Goal: Navigation & Orientation: Find specific page/section

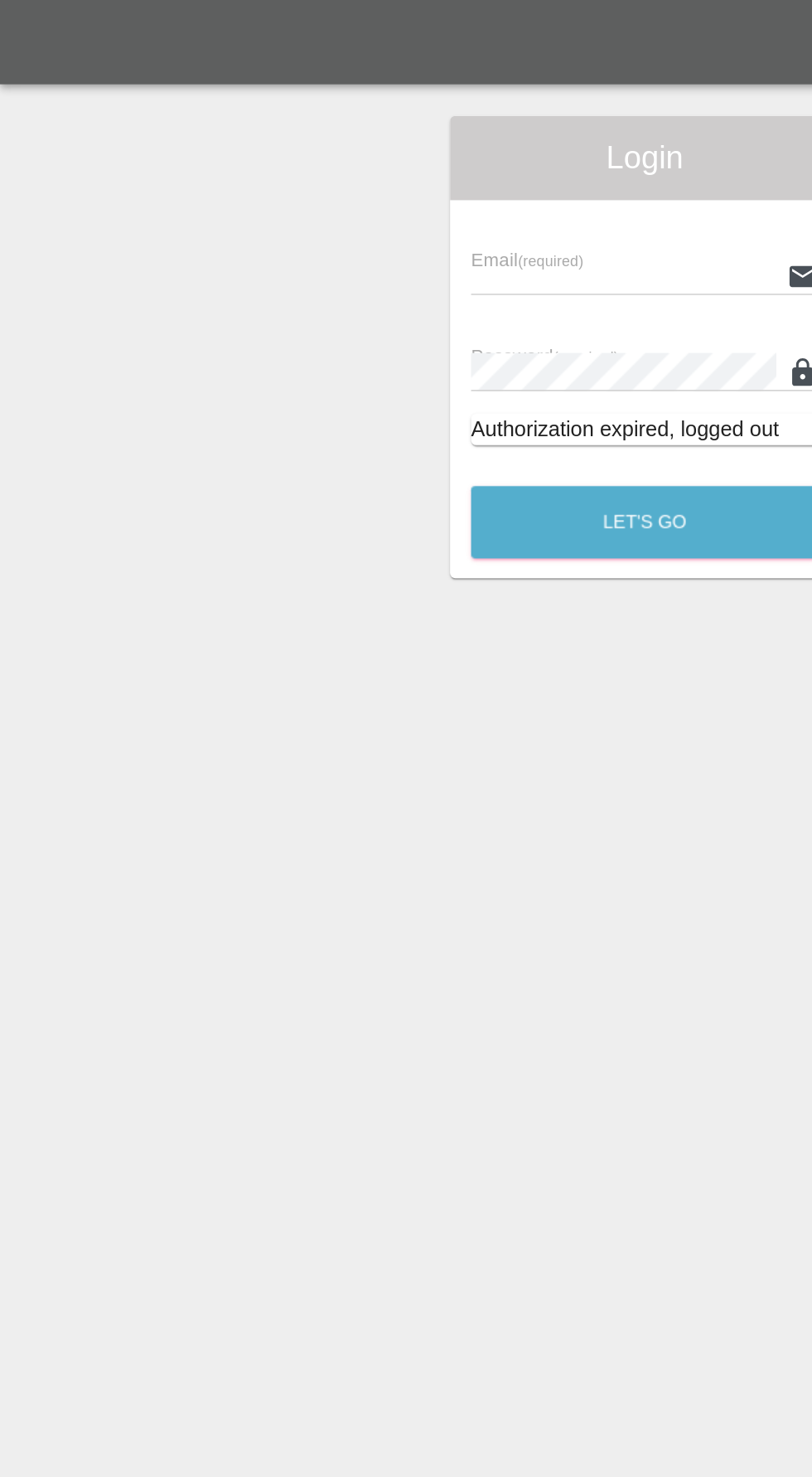
click at [368, 168] on input "text" at bounding box center [393, 173] width 192 height 24
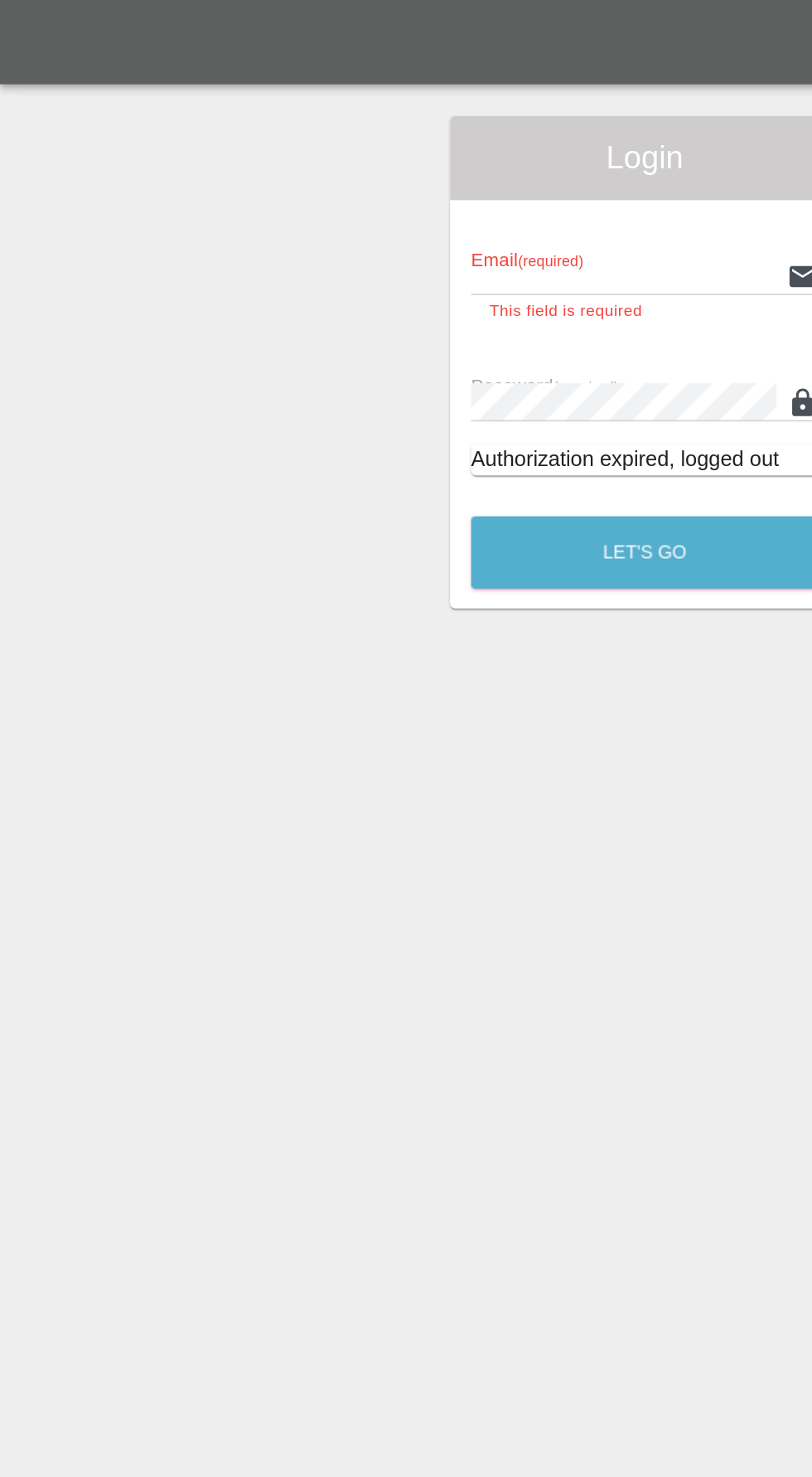
type input "[EMAIL_ADDRESS][DOMAIN_NAME]"
click at [297, 325] on button "Let's Go" at bounding box center [406, 348] width 219 height 46
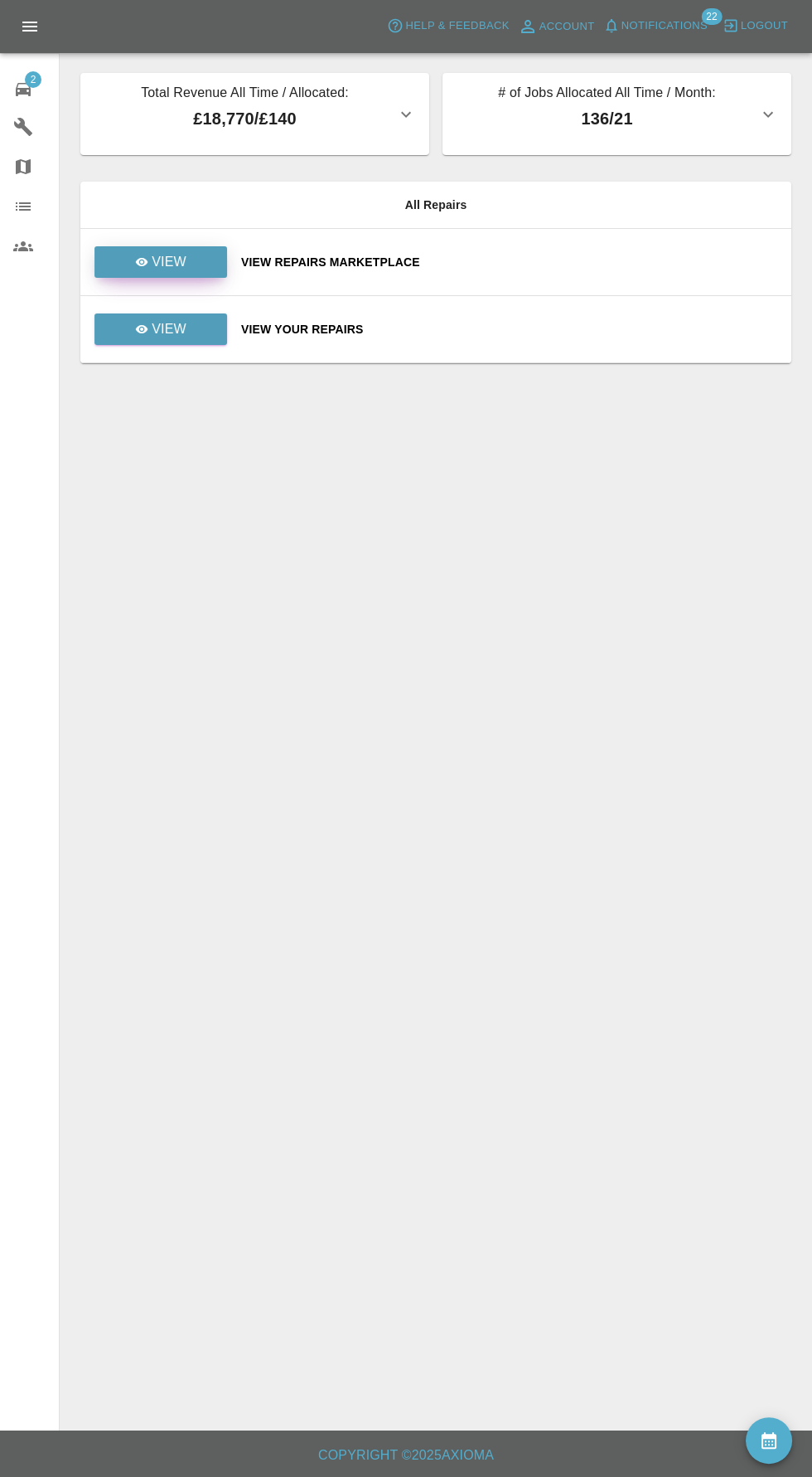
click at [143, 261] on icon at bounding box center [142, 262] width 12 height 9
